Goal: Task Accomplishment & Management: Use online tool/utility

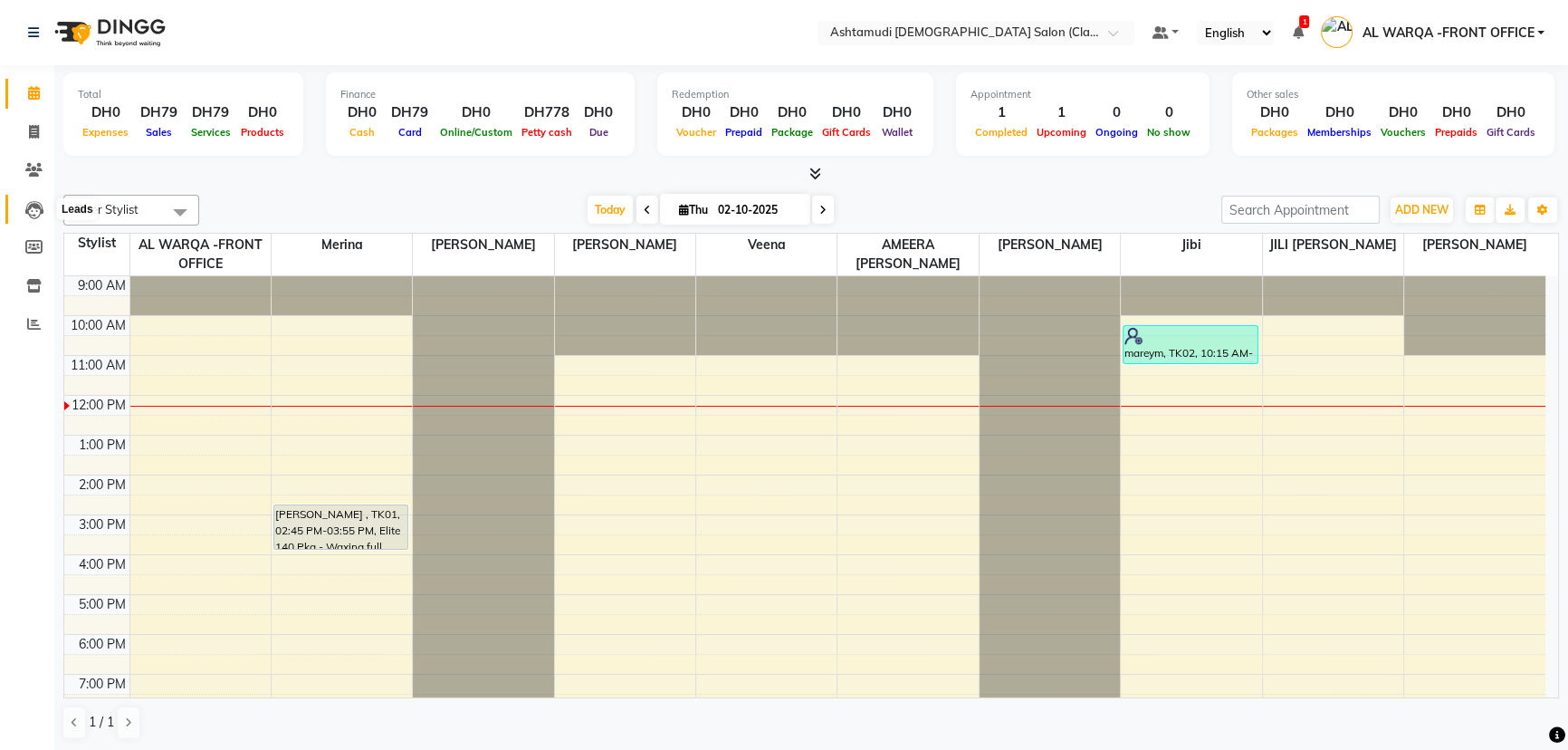
click at [31, 211] on icon at bounding box center [35, 210] width 18 height 18
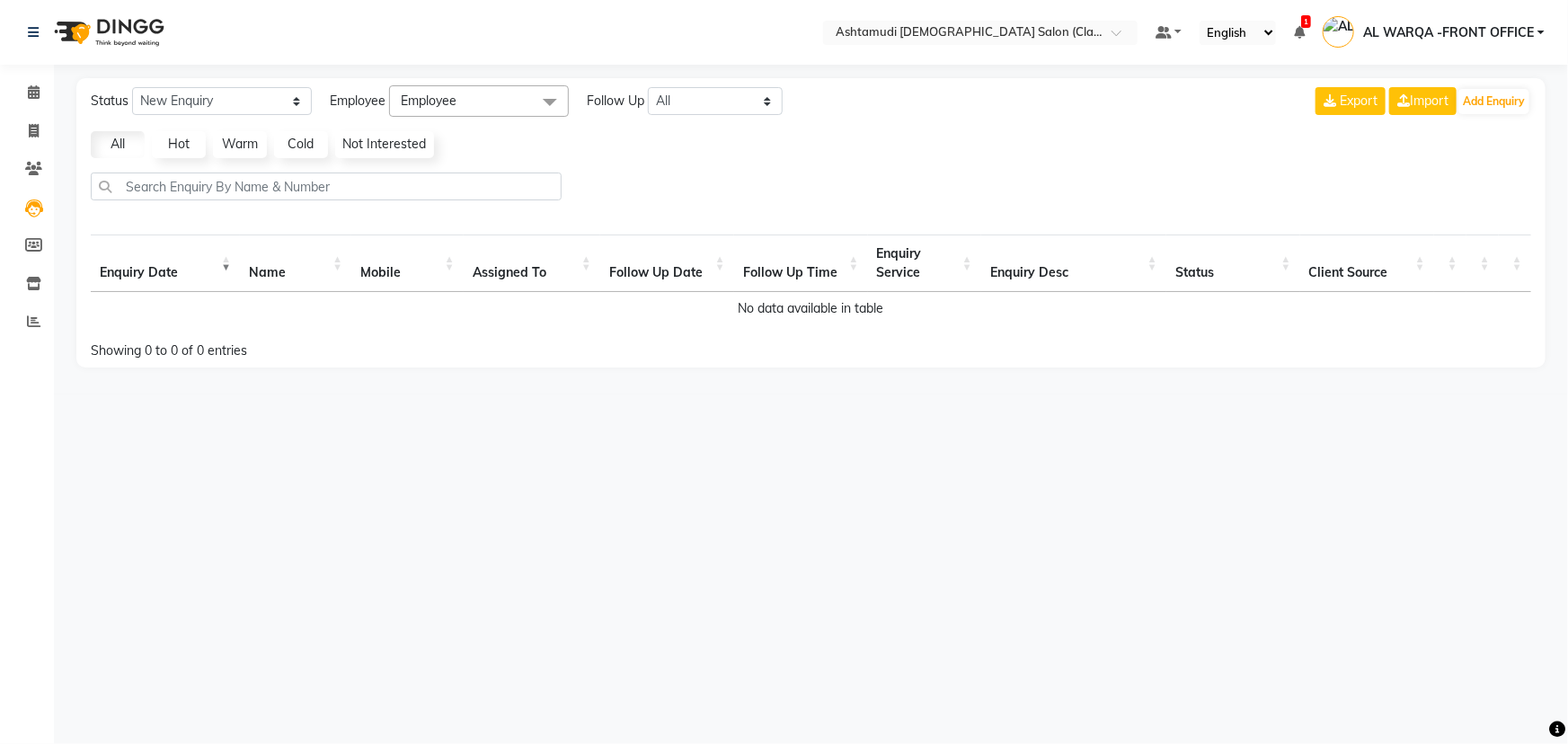
click at [695, 612] on div "Select Location × Ashtamudi [DEMOGRAPHIC_DATA] Salon (Classic Touch ) – Al Warq…" at bounding box center [784, 372] width 1568 height 744
click at [32, 91] on icon at bounding box center [33, 91] width 12 height 14
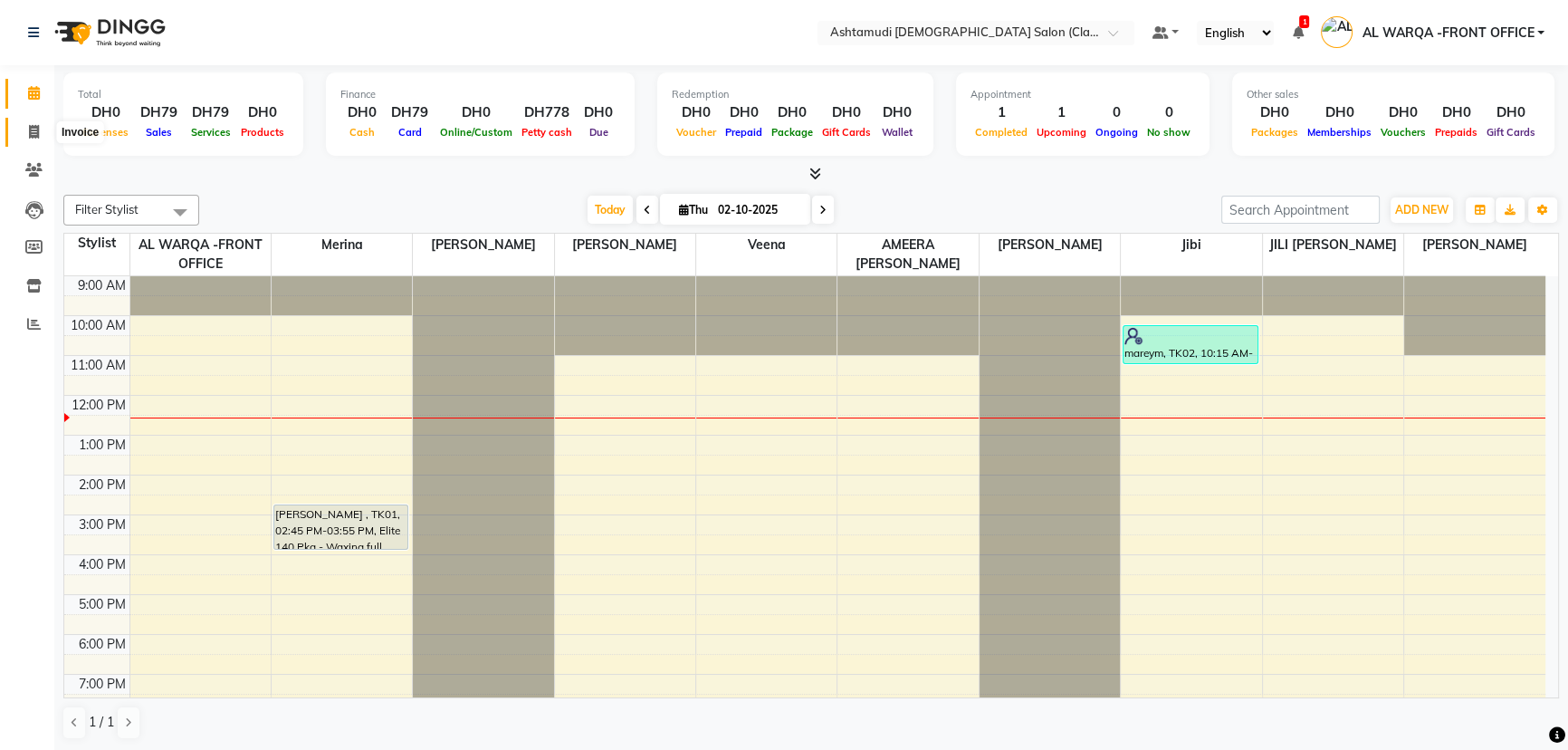
click at [35, 132] on icon at bounding box center [34, 131] width 10 height 14
select select "service"
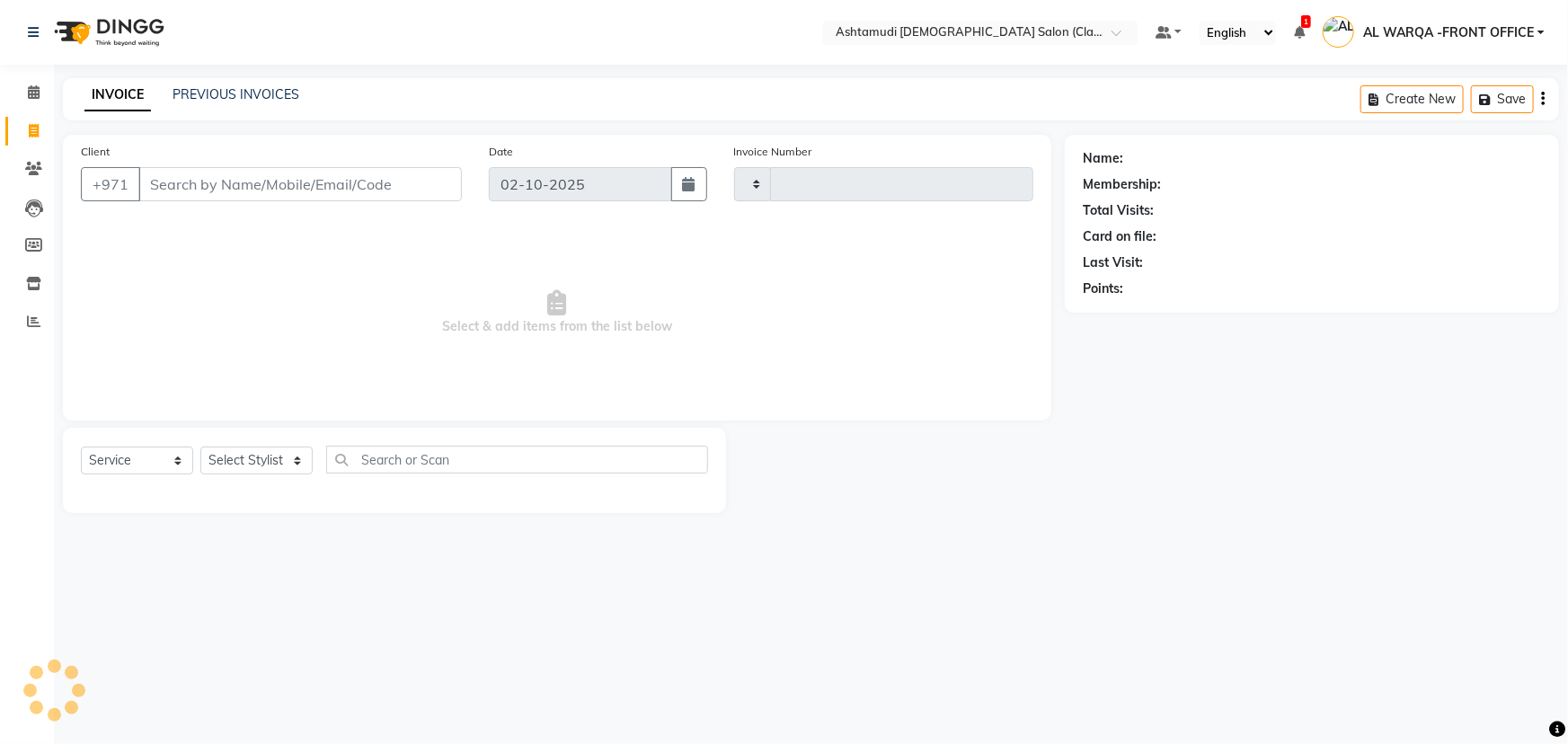
type input "1736"
select select "8201"
click at [235, 189] on input "Client" at bounding box center [300, 185] width 323 height 34
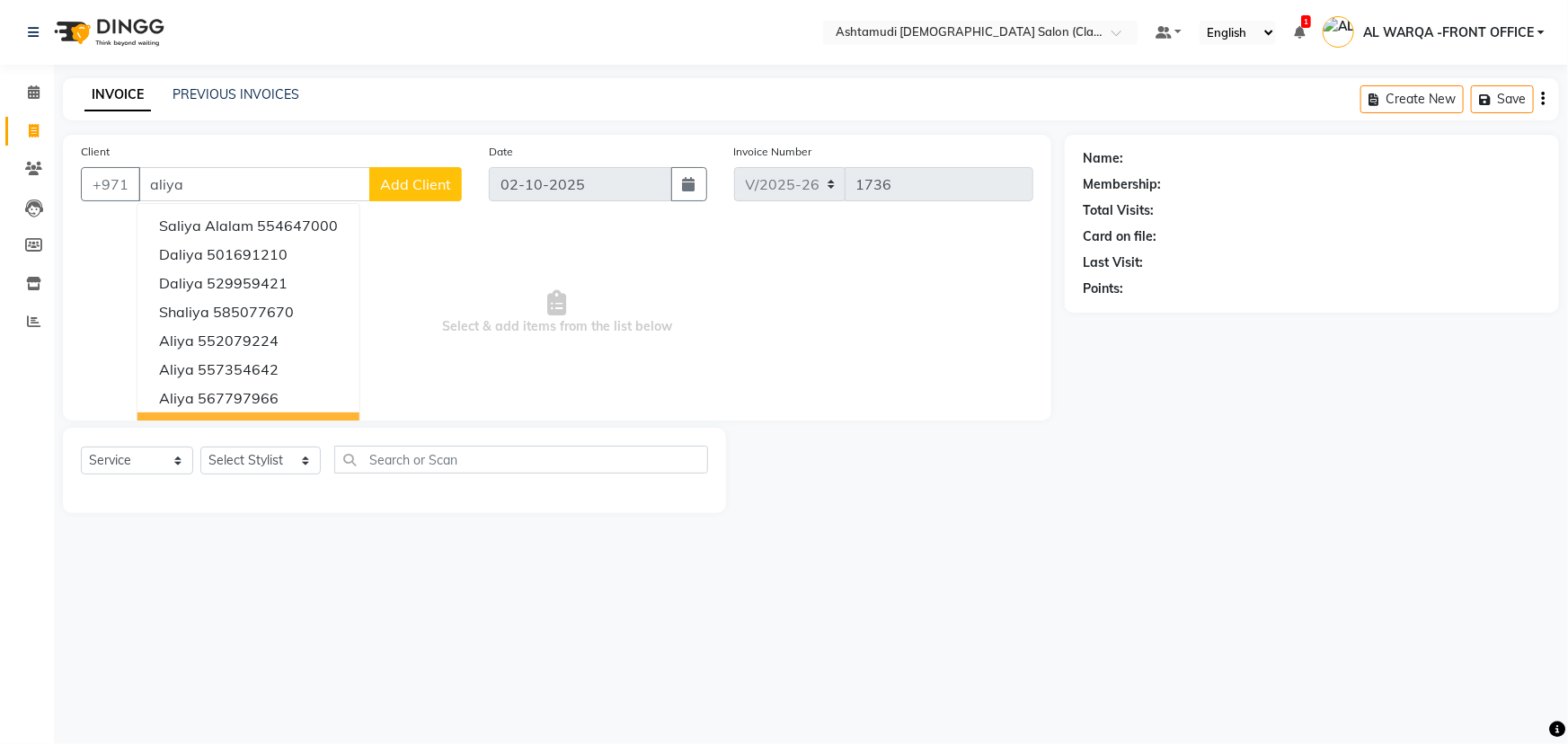
click at [426, 656] on div "Select Location × Ashtamudi Ladies Salon (Classic Touch ) – Al Warqa, Al Warqa …" at bounding box center [784, 372] width 1568 height 744
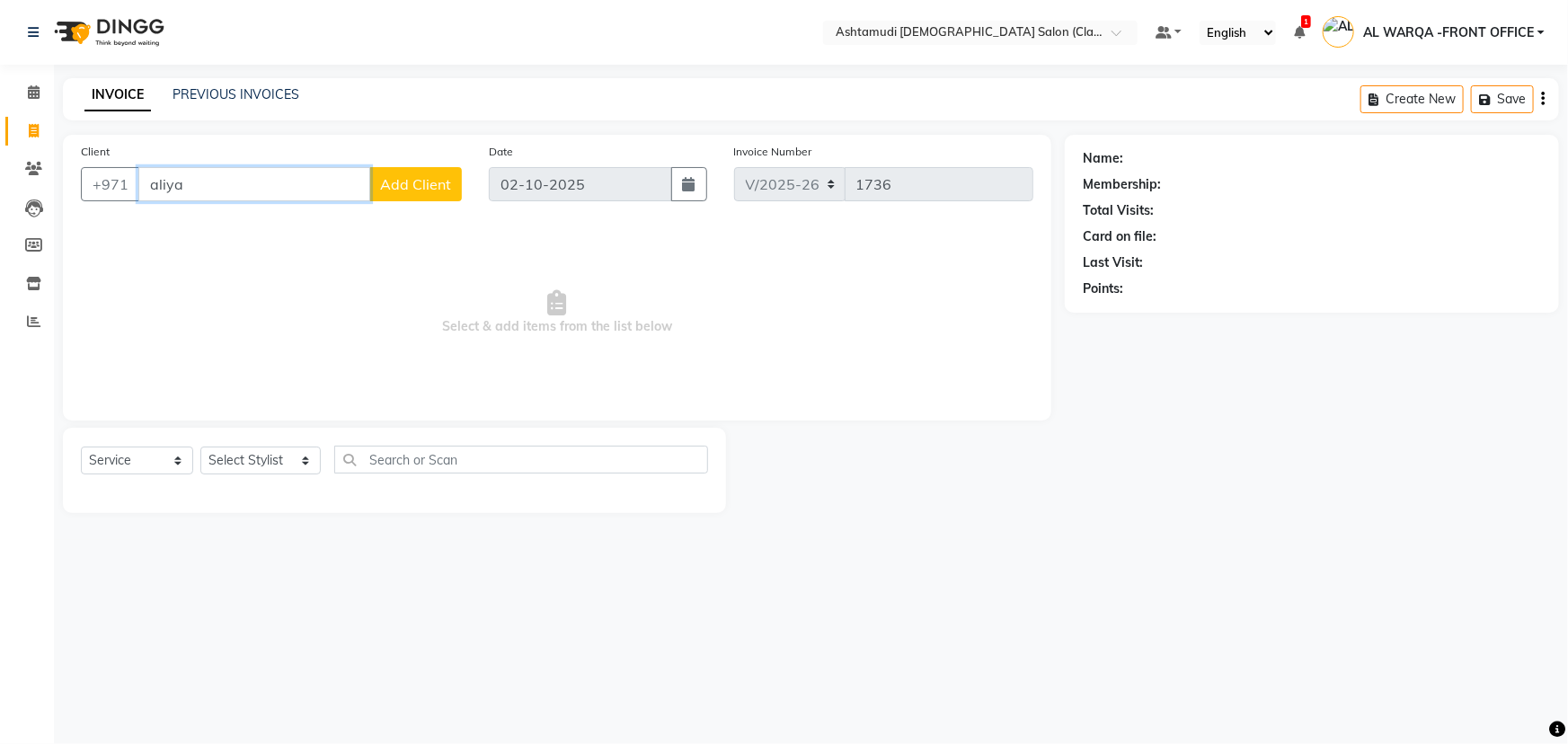
click at [185, 184] on input "aliya" at bounding box center [254, 185] width 232 height 34
type input "a"
